Goal: Information Seeking & Learning: Learn about a topic

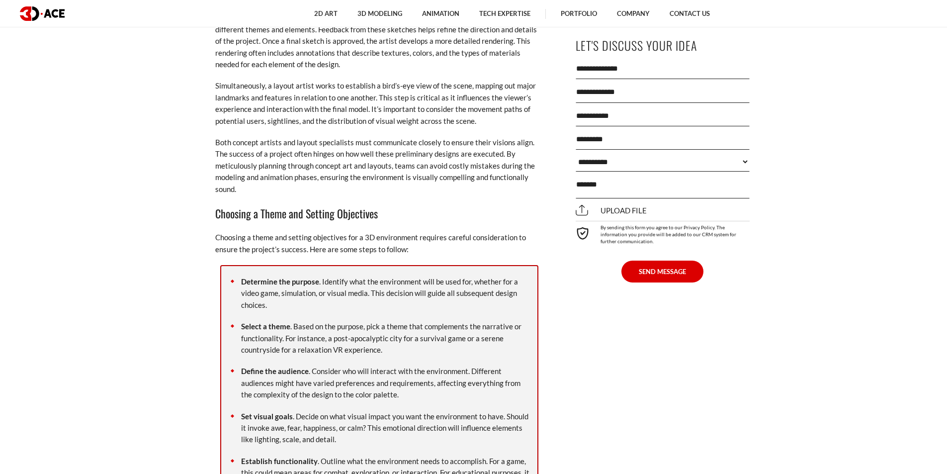
scroll to position [3182, 0]
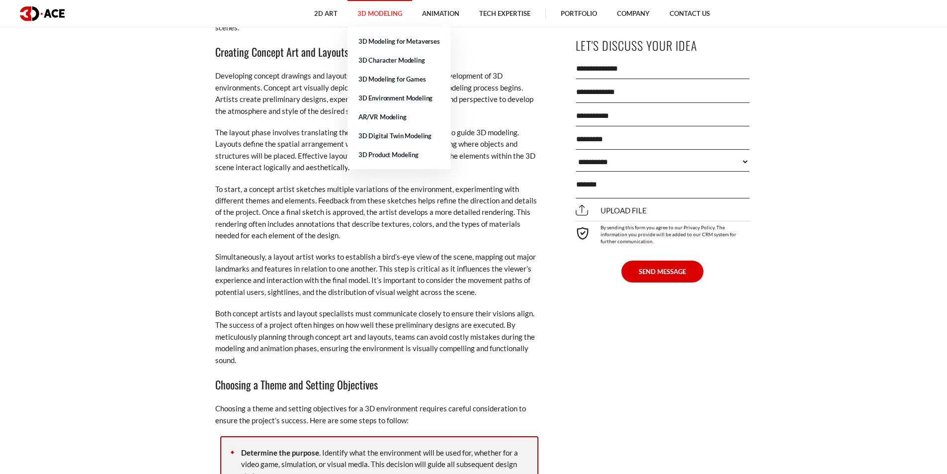
click at [379, 11] on link "3D Modeling" at bounding box center [379, 13] width 65 height 27
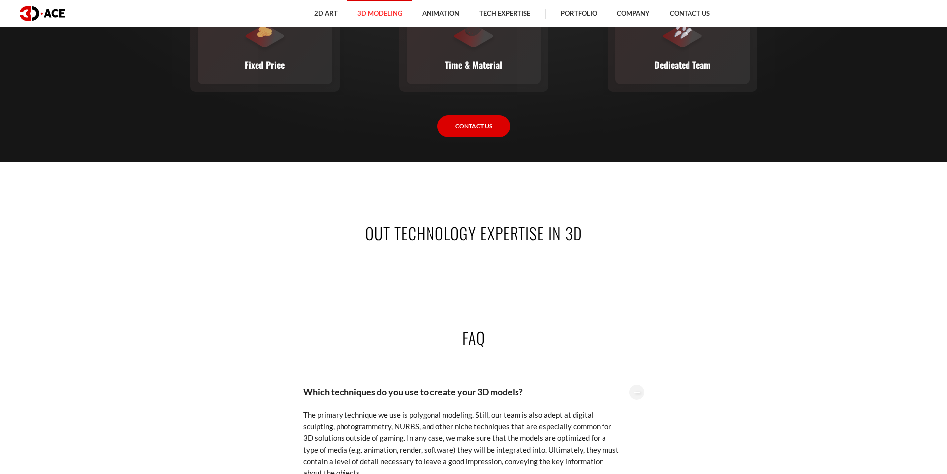
scroll to position [1988, 0]
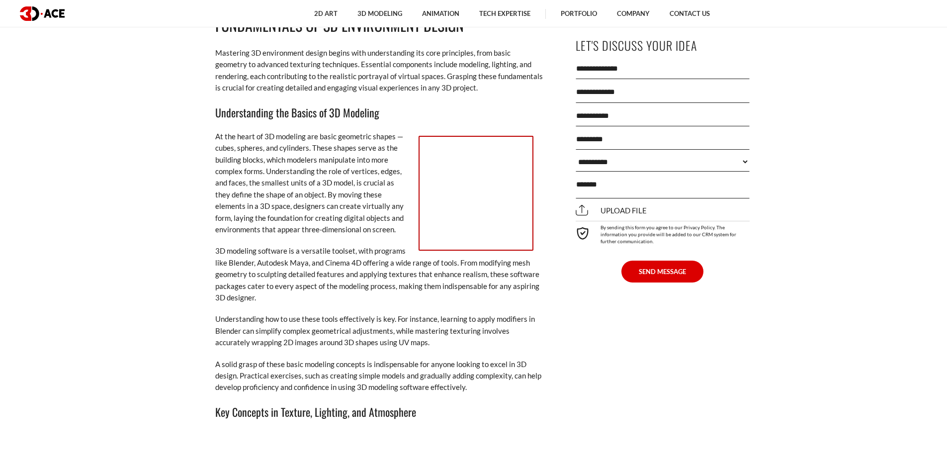
scroll to position [1392, 0]
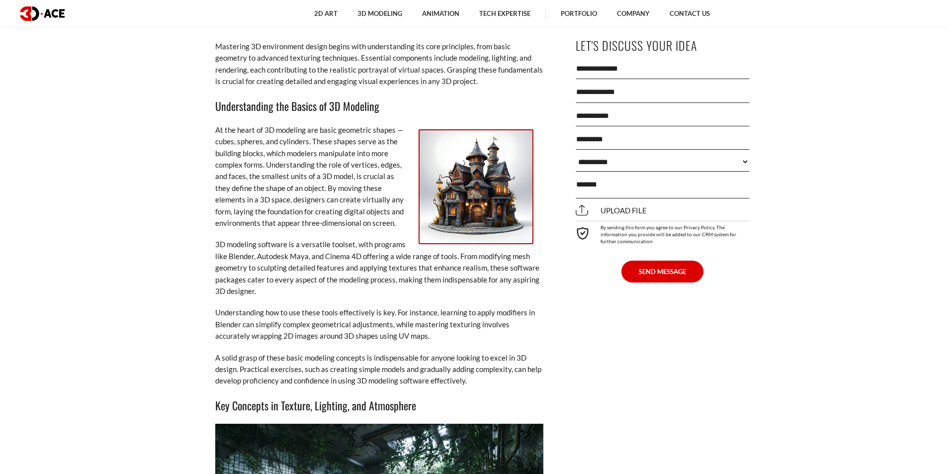
click at [473, 178] on img at bounding box center [476, 186] width 115 height 115
